Goal: Book appointment/travel/reservation

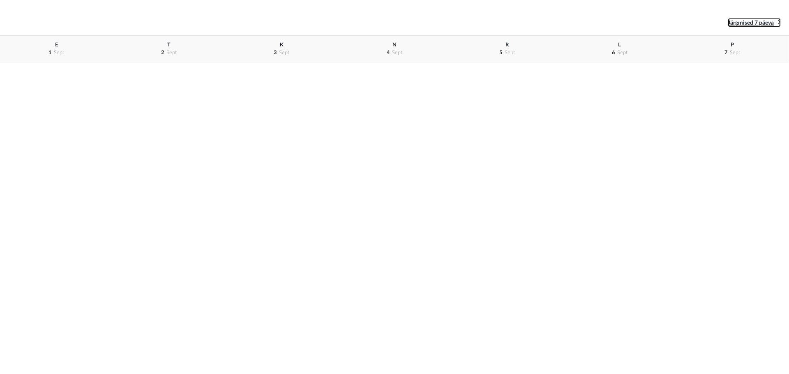
click at [765, 22] on span "Järgmised 7 päeva" at bounding box center [751, 23] width 46 height 6
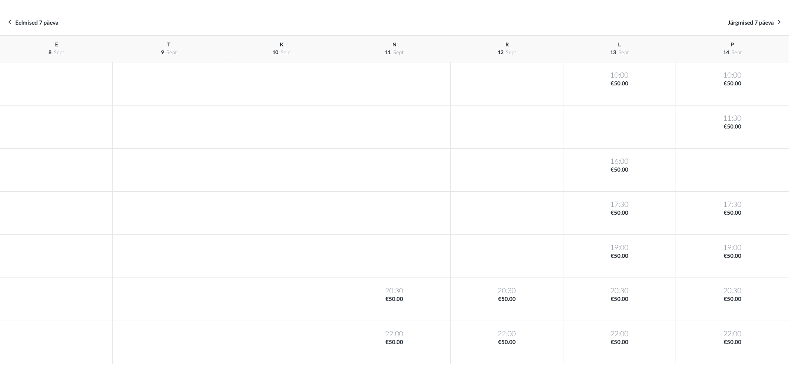
click at [732, 47] on span "P" at bounding box center [732, 44] width 3 height 5
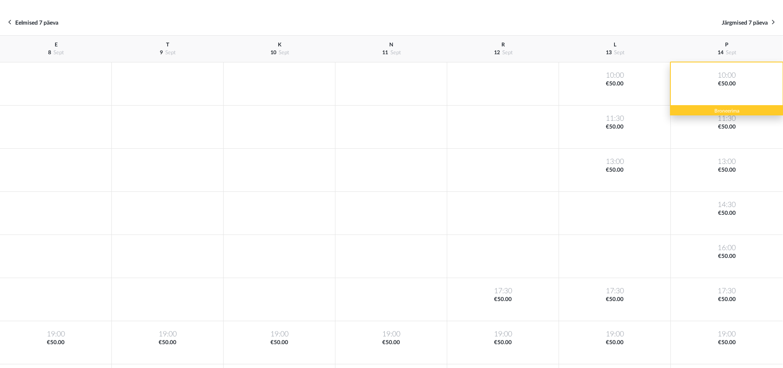
click at [745, 83] on div "10:00 €50.00" at bounding box center [727, 83] width 112 height 43
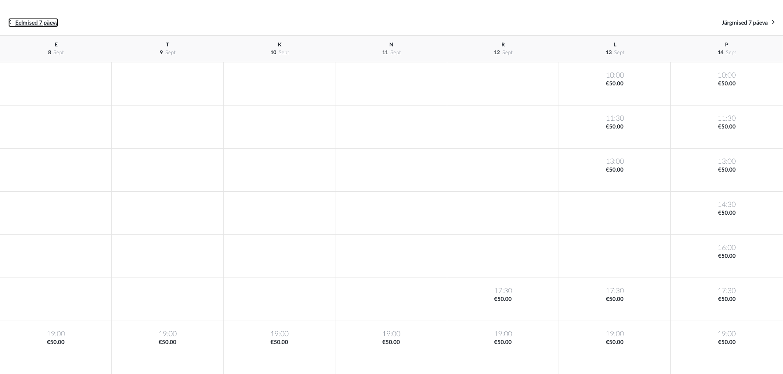
click at [31, 23] on span "Eelmised 7 päeva" at bounding box center [36, 23] width 43 height 6
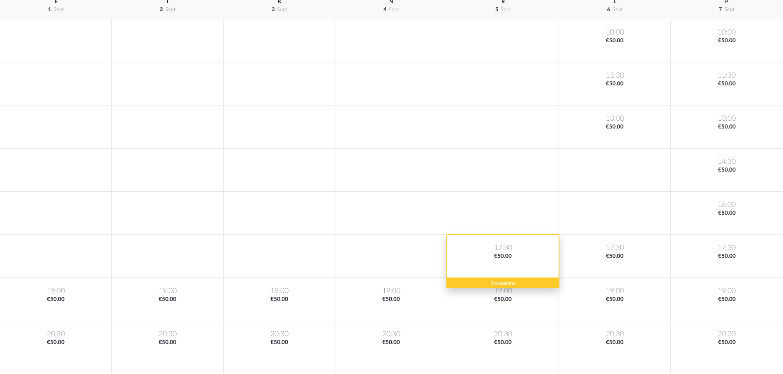
scroll to position [76, 0]
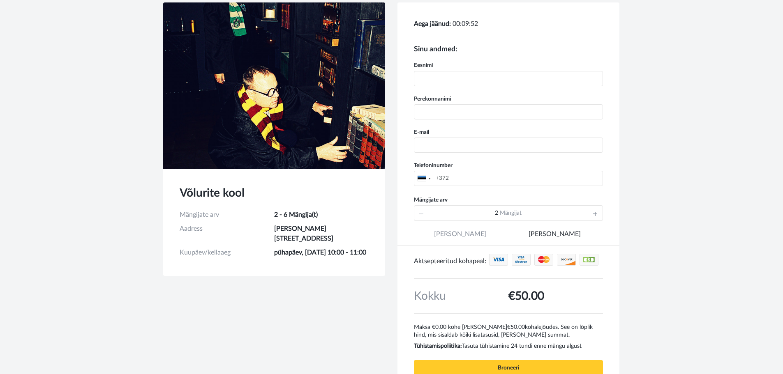
scroll to position [41, 0]
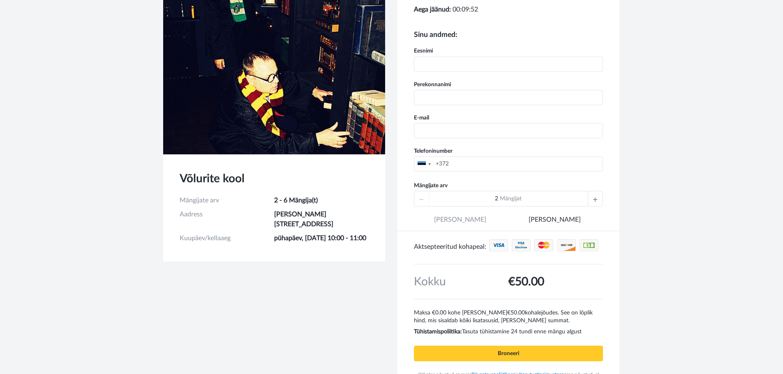
click at [596, 201] on icon at bounding box center [595, 198] width 4 height 15
click at [595, 201] on icon at bounding box center [595, 198] width 4 height 15
click at [596, 201] on icon at bounding box center [595, 198] width 4 height 15
click at [595, 203] on icon at bounding box center [595, 198] width 4 height 15
click at [422, 196] on icon at bounding box center [421, 198] width 4 height 15
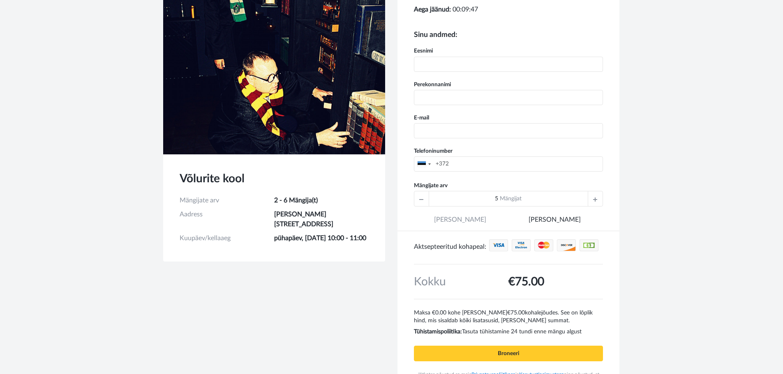
click at [422, 196] on icon at bounding box center [421, 198] width 4 height 15
click at [422, 196] on div "2 Mängijat" at bounding box center [508, 199] width 189 height 16
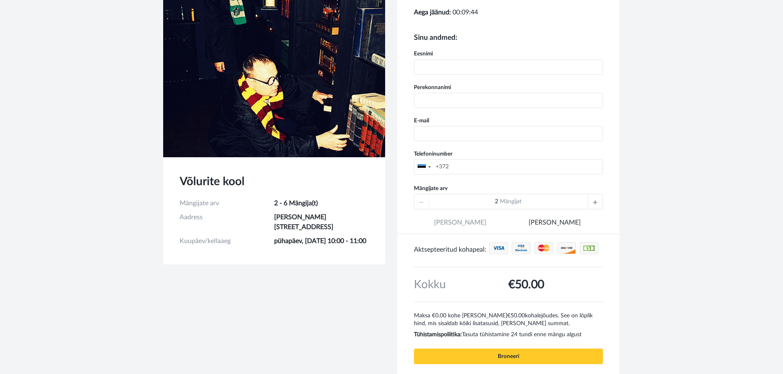
scroll to position [0, 0]
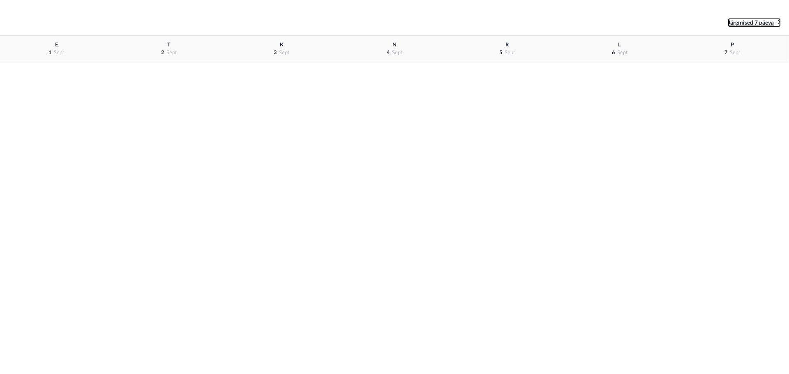
click at [743, 23] on span "Järgmised 7 päeva" at bounding box center [751, 23] width 46 height 6
click at [752, 22] on span "Järgmised 7 päeva" at bounding box center [751, 23] width 46 height 6
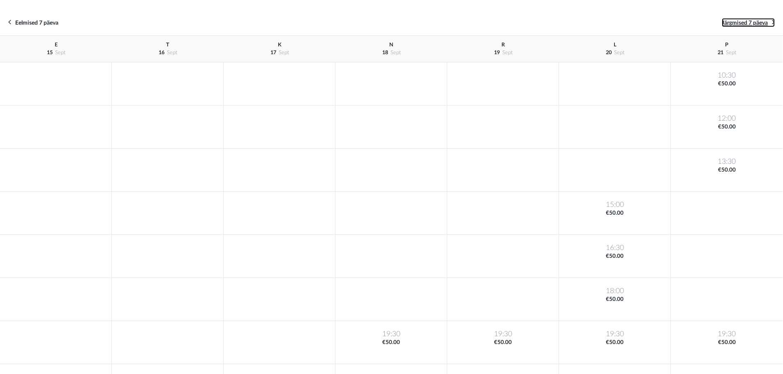
click at [752, 22] on span "Järgmised 7 päeva" at bounding box center [745, 23] width 46 height 6
